Goal: Task Accomplishment & Management: Complete application form

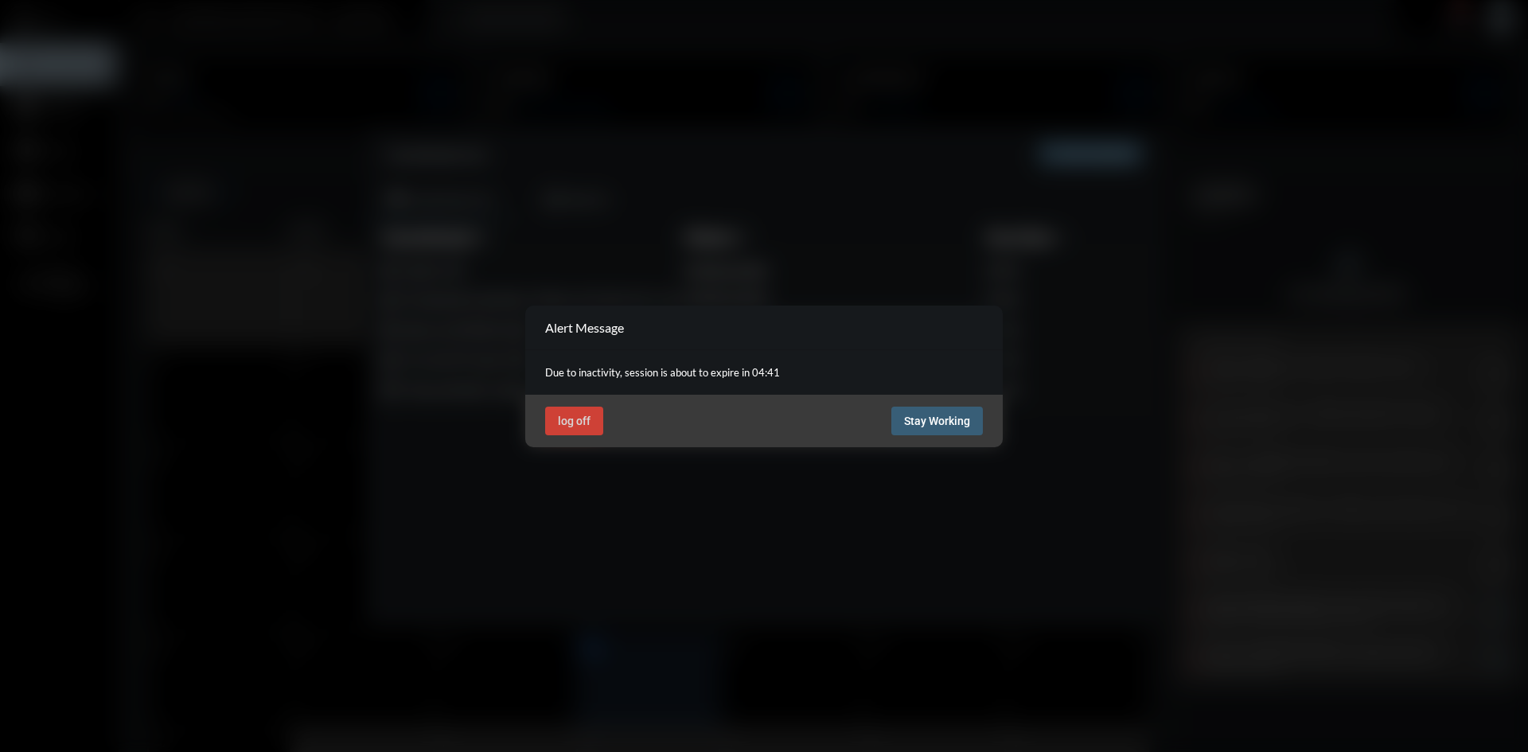
click at [942, 423] on span "Stay Working" at bounding box center [937, 421] width 66 height 13
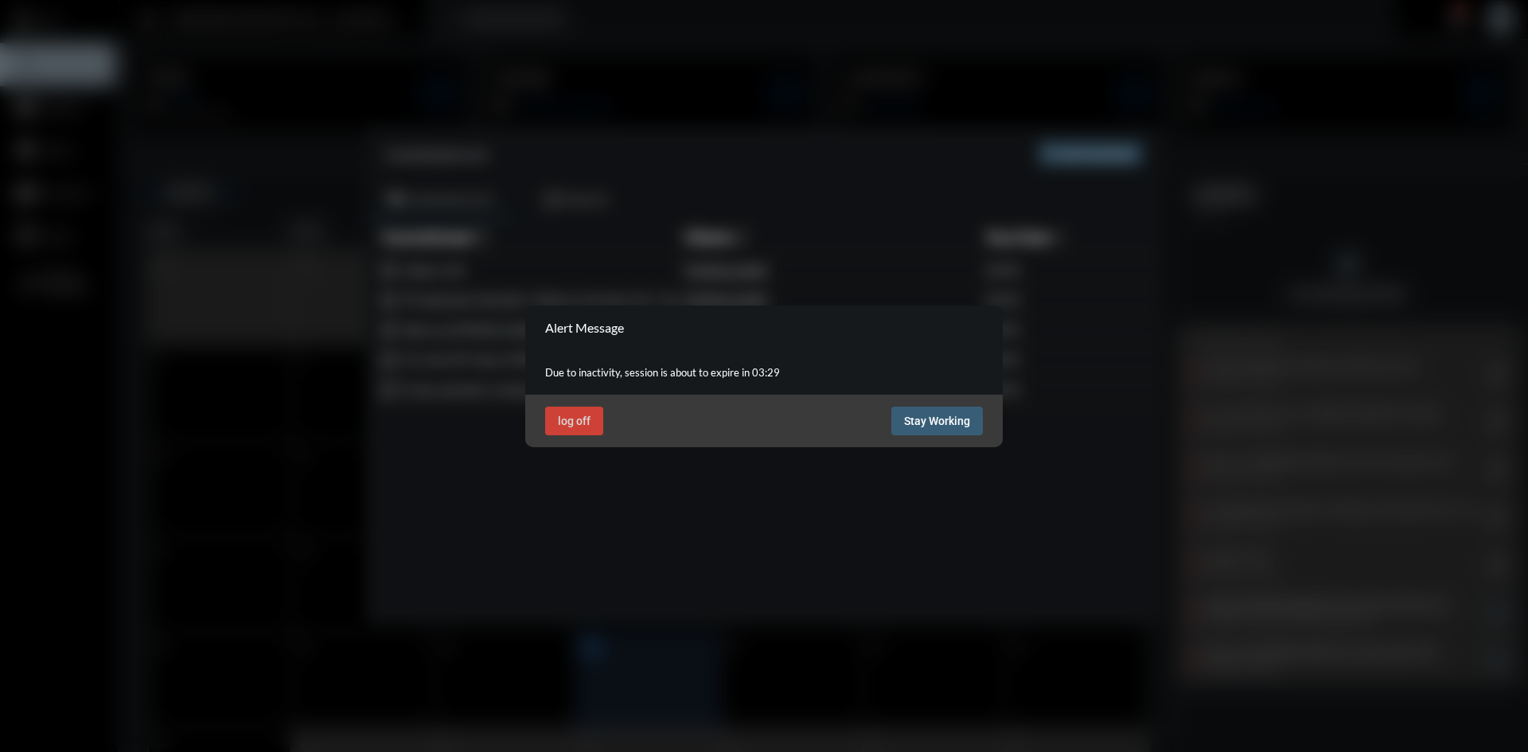
click at [954, 416] on span "Stay Working" at bounding box center [937, 421] width 66 height 13
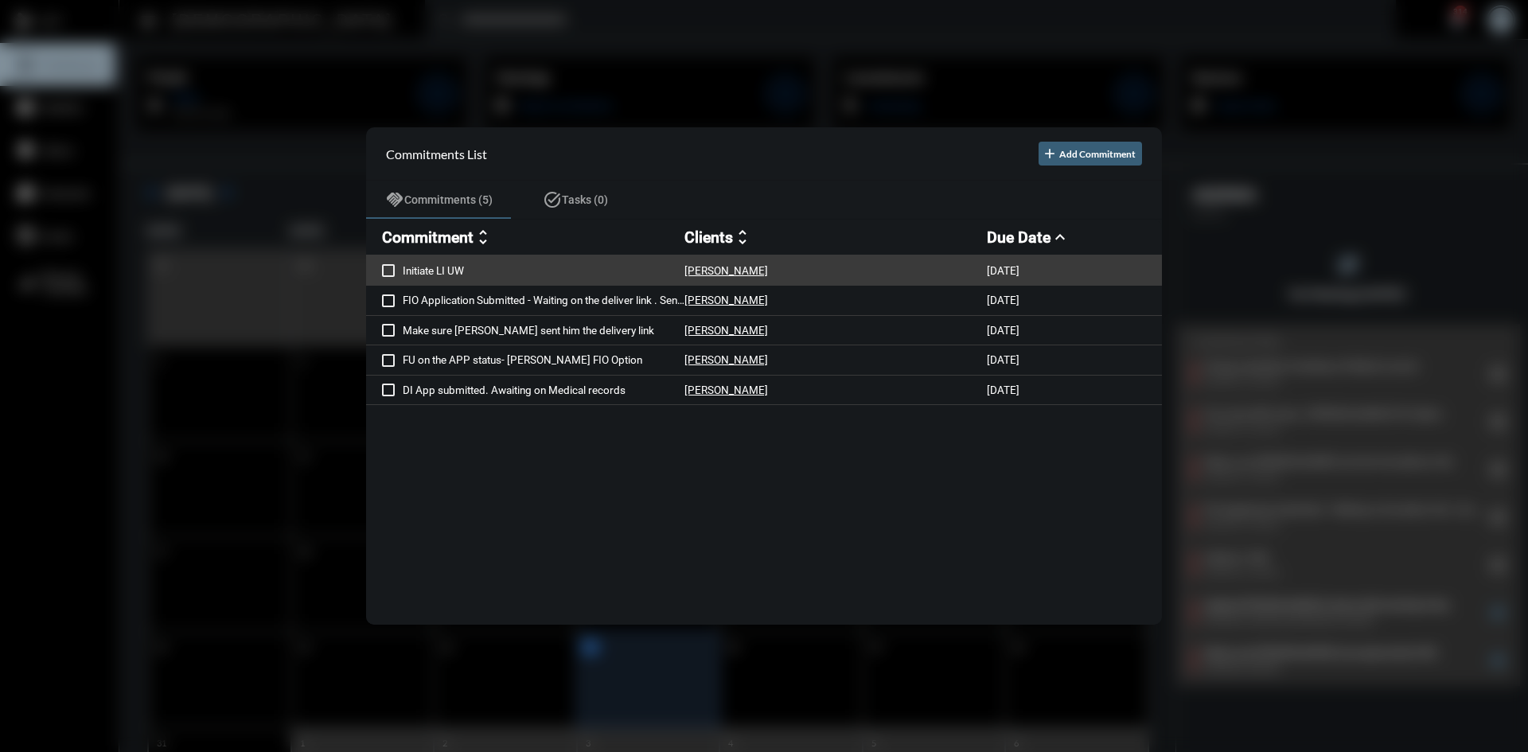
click at [445, 270] on p "Initiate LI UW" at bounding box center [544, 270] width 282 height 13
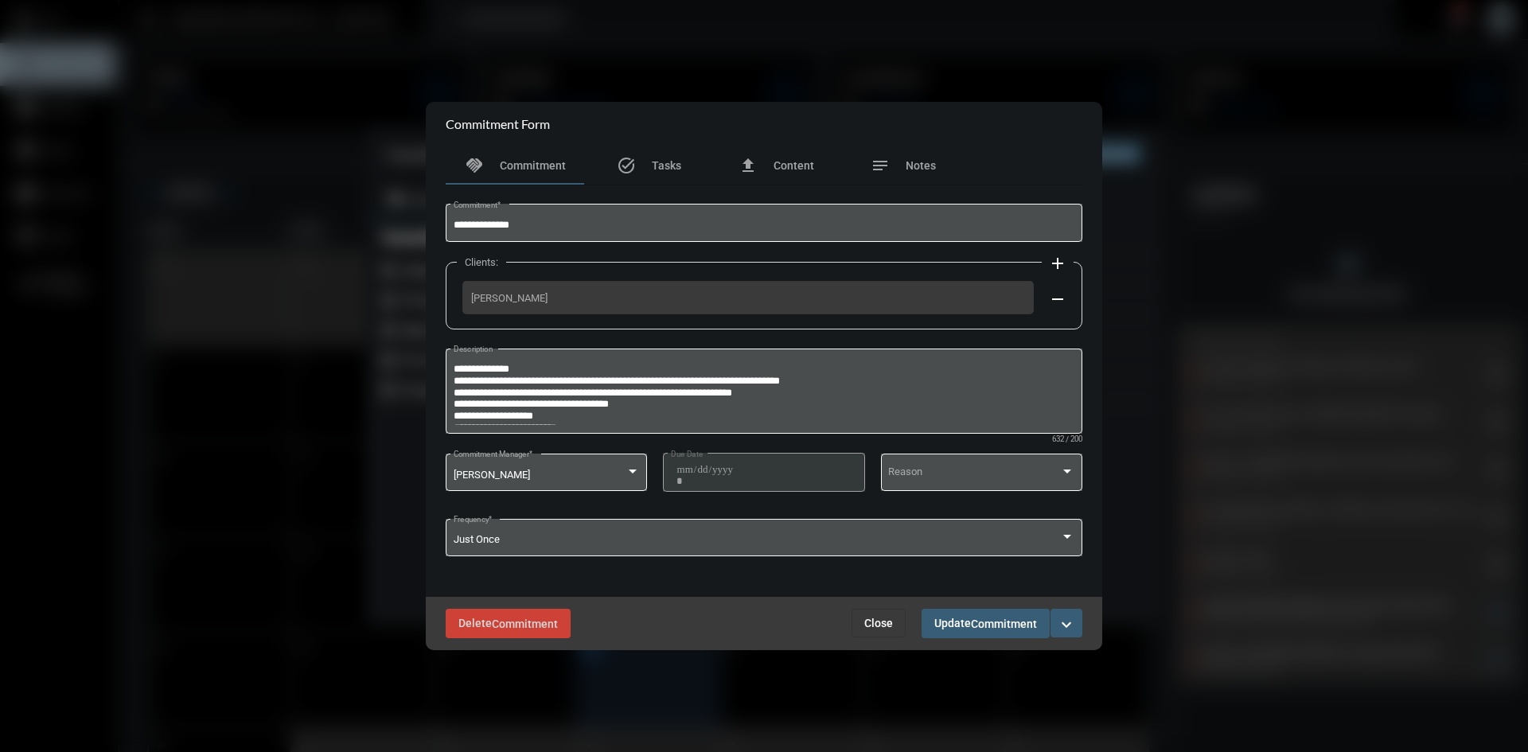
click at [1069, 624] on mat-icon "expand_more" at bounding box center [1066, 624] width 19 height 19
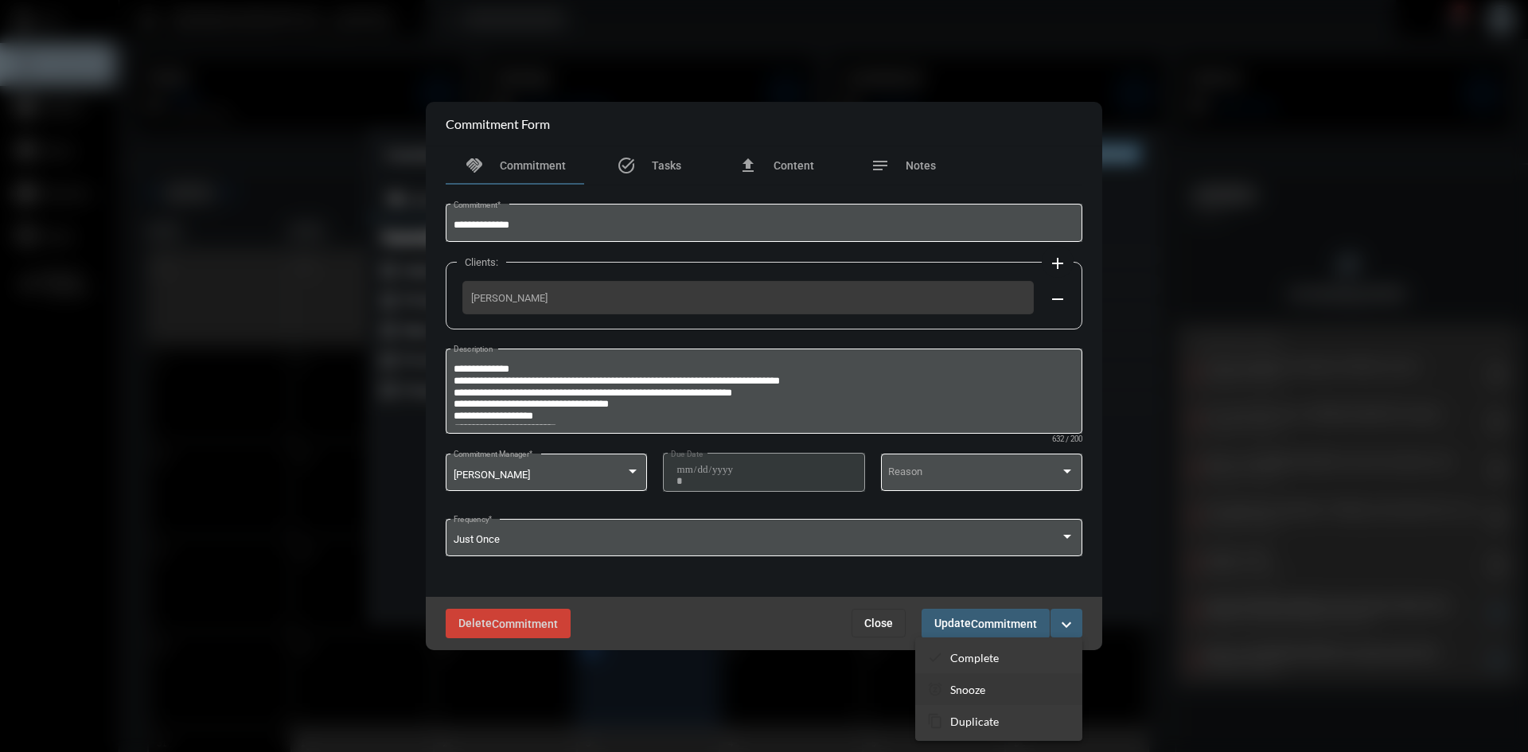
click at [985, 687] on p "Snooze" at bounding box center [967, 690] width 35 height 14
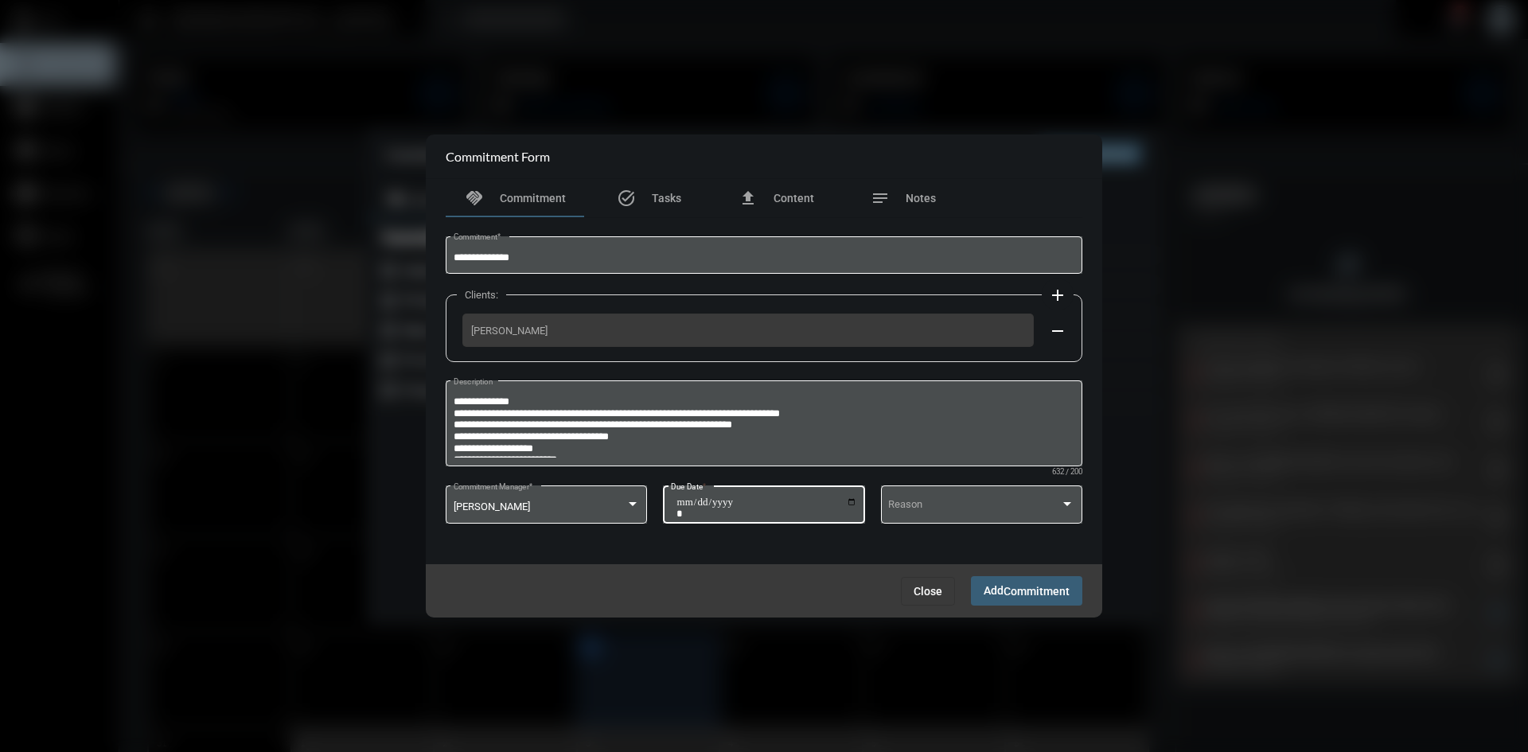
click at [854, 507] on input "**********" at bounding box center [767, 508] width 181 height 22
type input "**********"
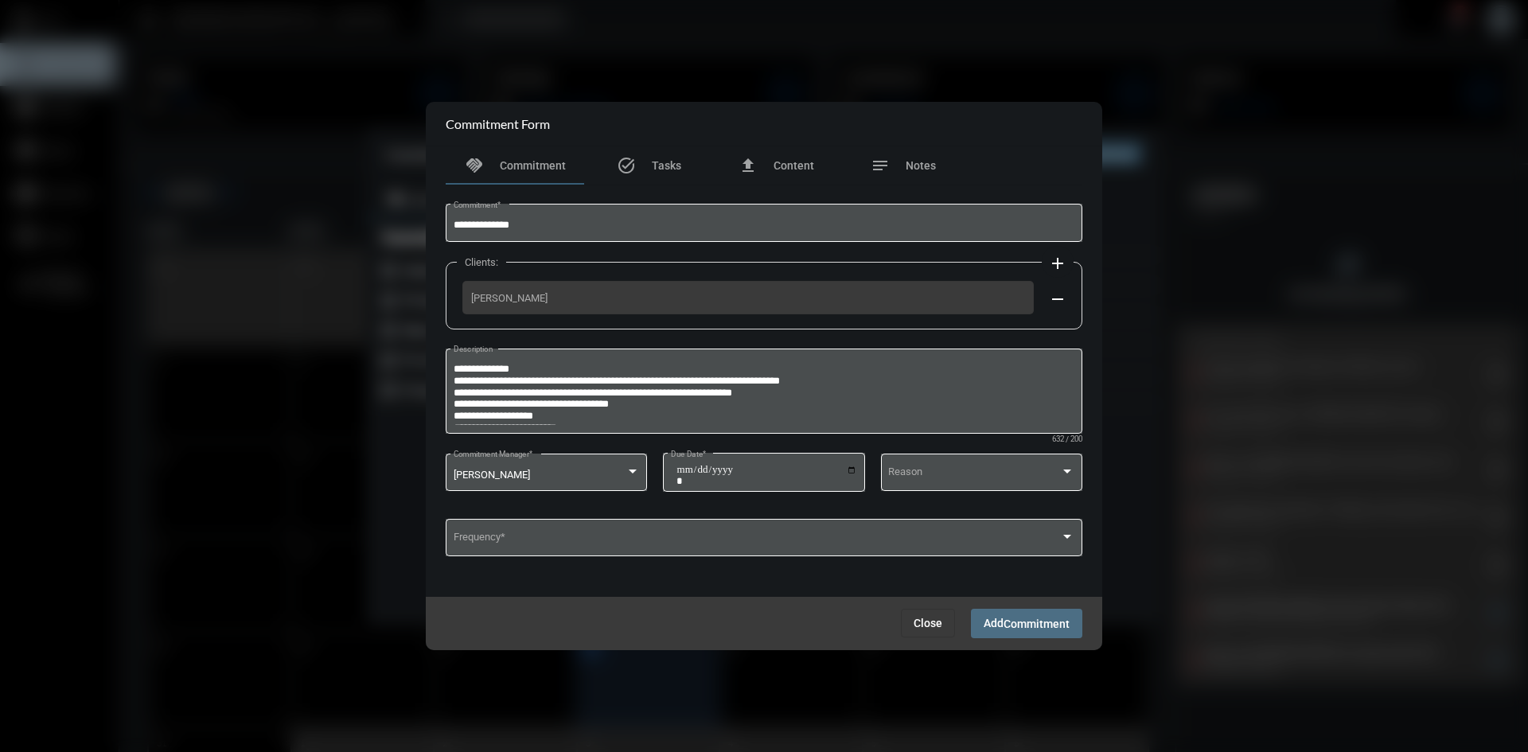
click at [1007, 621] on span "Commitment" at bounding box center [1037, 624] width 66 height 13
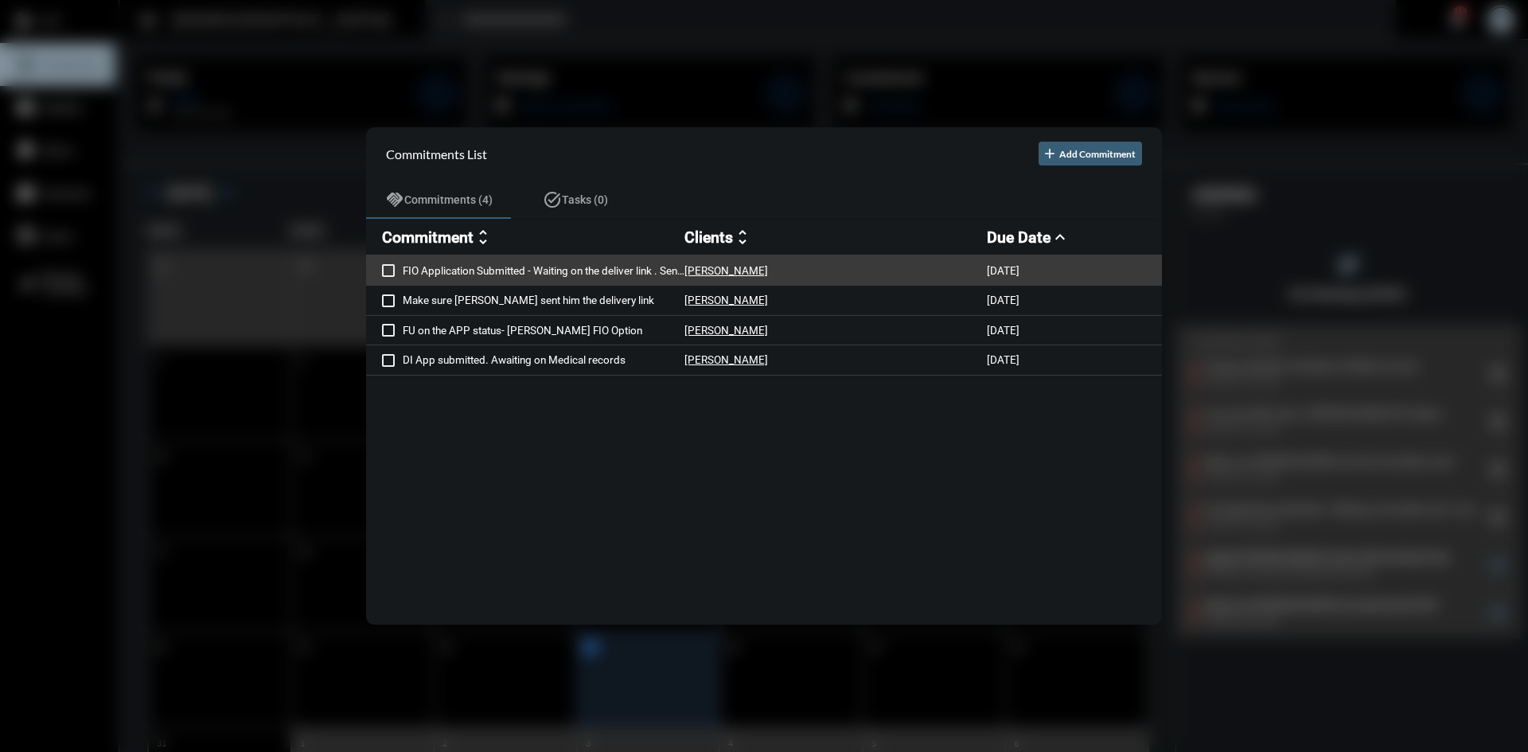
click at [530, 269] on p "FIO Application Submitted - Waiting on the deliver link . Sent on 8/18" at bounding box center [544, 270] width 282 height 13
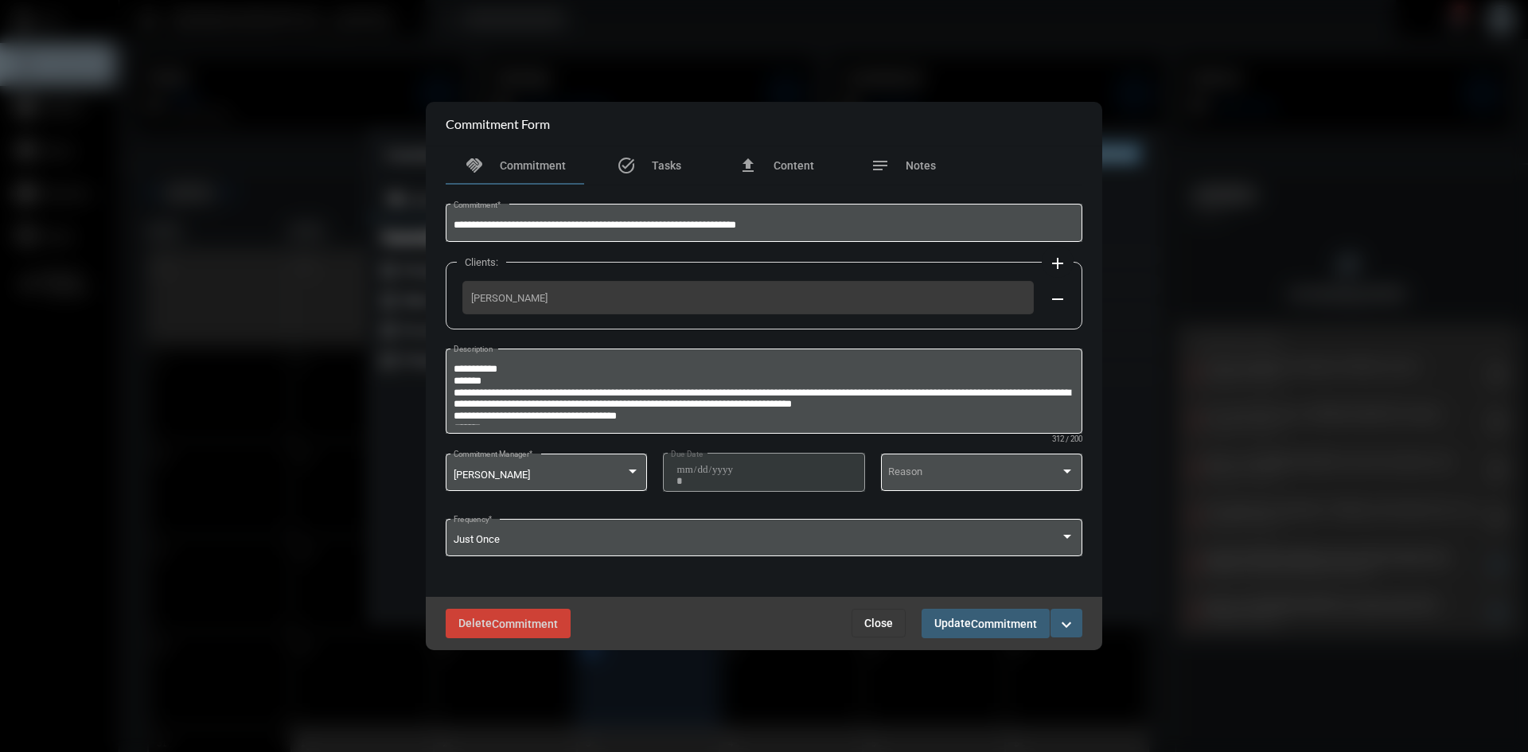
drag, startPoint x: 562, startPoint y: 302, endPoint x: 455, endPoint y: 297, distance: 107.6
click at [455, 297] on div "Clients: add [PERSON_NAME] remove" at bounding box center [764, 296] width 637 height 68
click at [480, 299] on span "[PERSON_NAME]" at bounding box center [748, 298] width 554 height 12
drag, startPoint x: 540, startPoint y: 300, endPoint x: 461, endPoint y: 302, distance: 78.8
click at [461, 302] on div "Clients: add [PERSON_NAME] remove" at bounding box center [764, 296] width 637 height 68
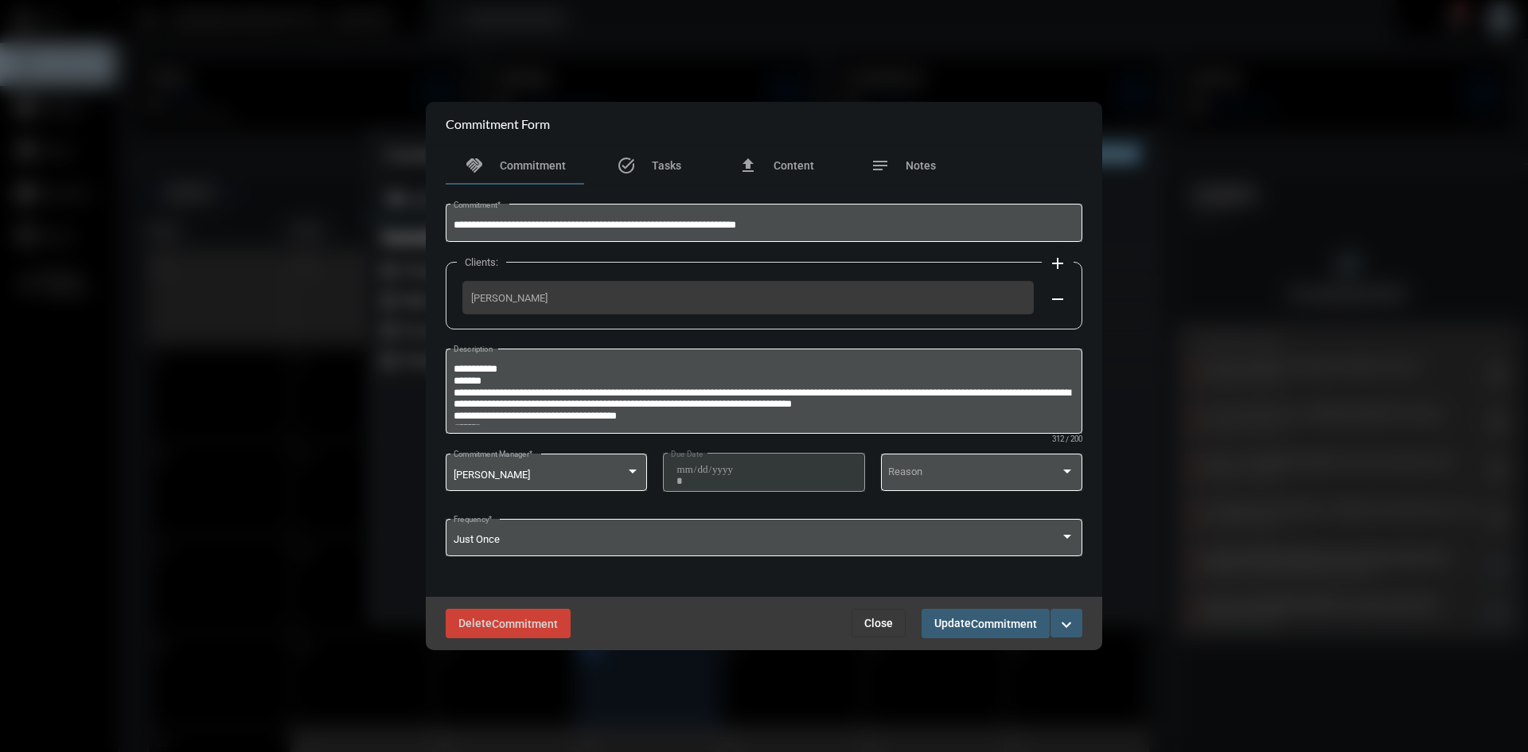
copy span "[PERSON_NAME]"
